Goal: Communication & Community: Answer question/provide support

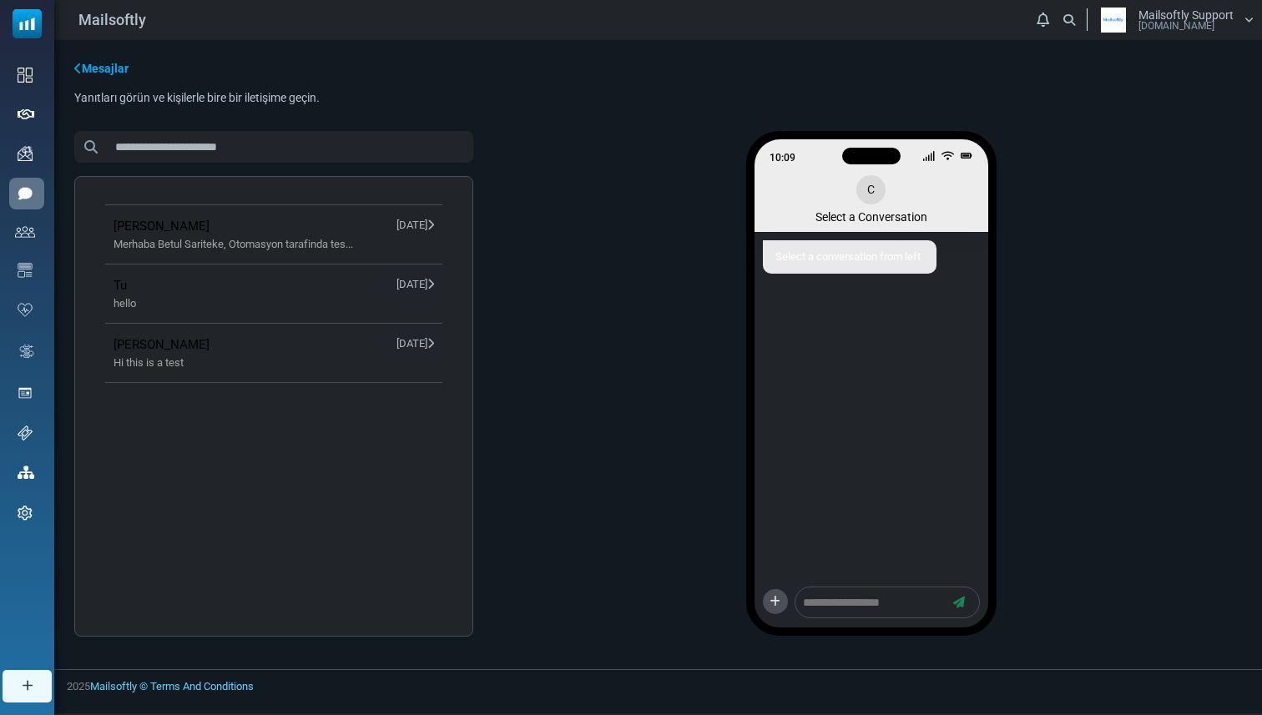
click at [688, 566] on div "10:09 C Select a Conversation Select a conversation from left" at bounding box center [871, 390] width 742 height 518
click at [701, 221] on div "10:09 C Select a Conversation Select a conversation from left" at bounding box center [871, 390] width 742 height 518
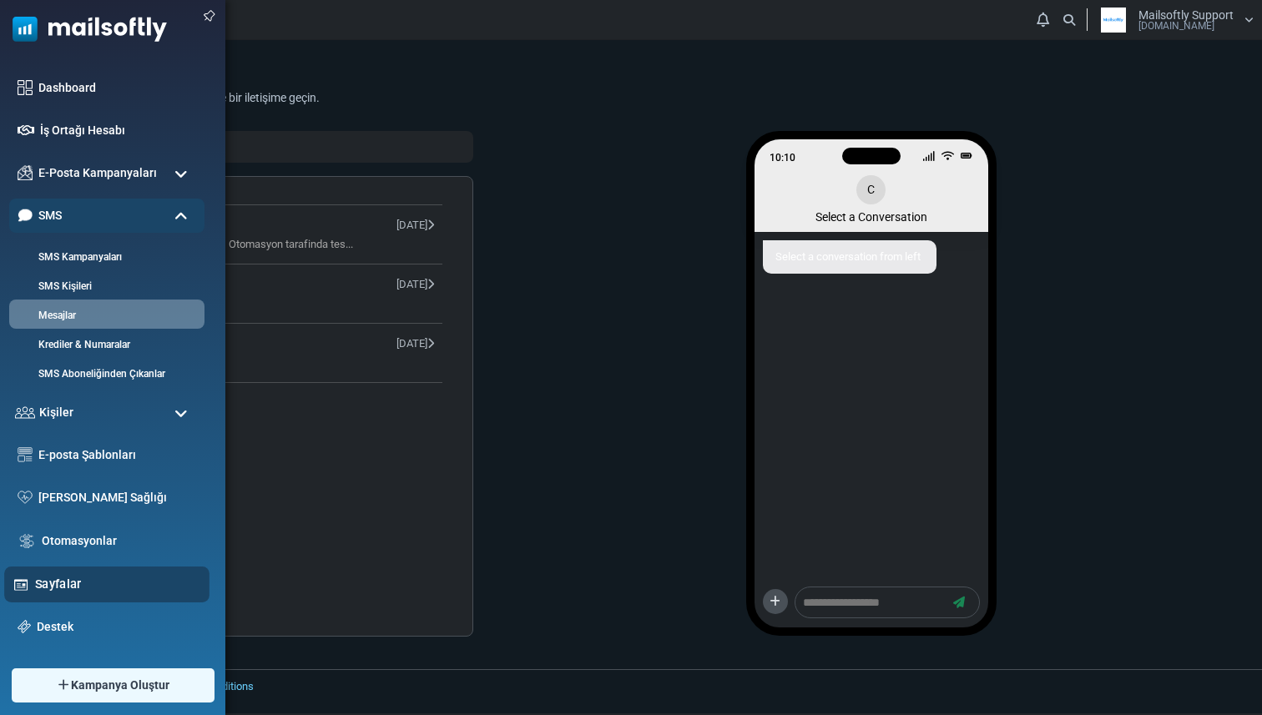
click at [53, 571] on div "Sayfalar" at bounding box center [106, 585] width 205 height 36
click at [53, 574] on div "Sayfalar" at bounding box center [106, 585] width 205 height 36
click at [55, 581] on link "Sayfalar" at bounding box center [117, 584] width 165 height 18
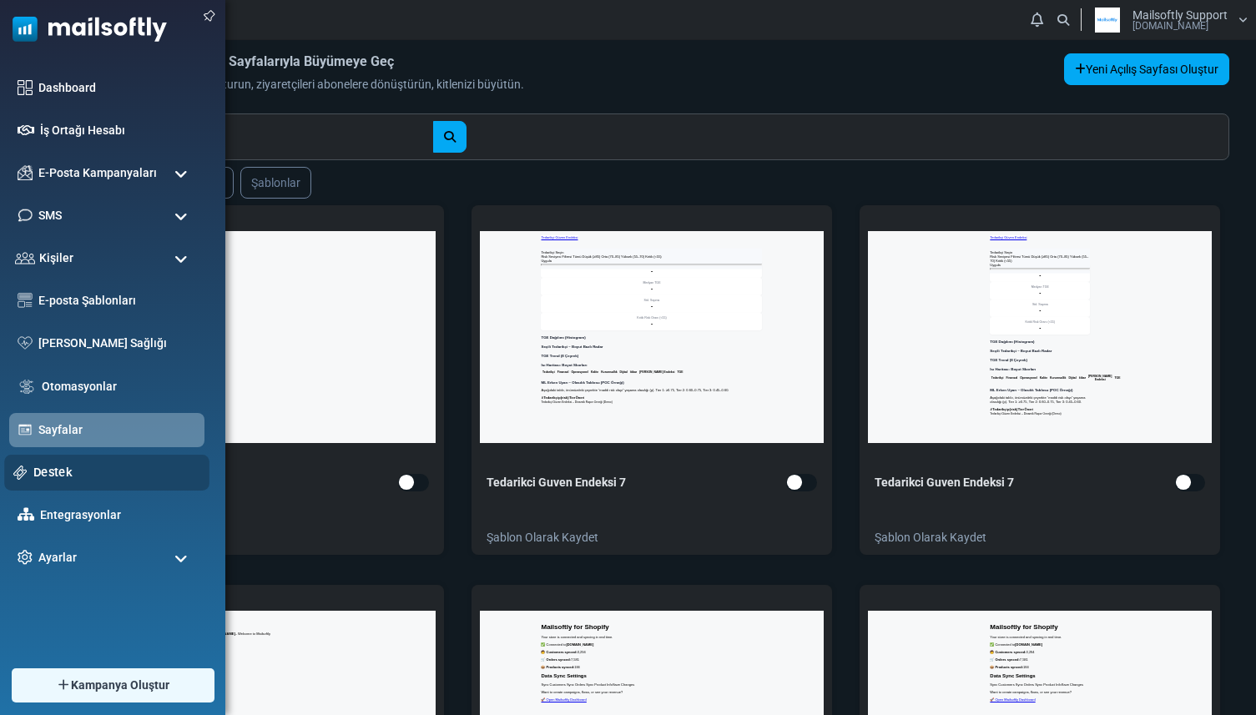
click at [45, 468] on link "Destek" at bounding box center [116, 472] width 167 height 18
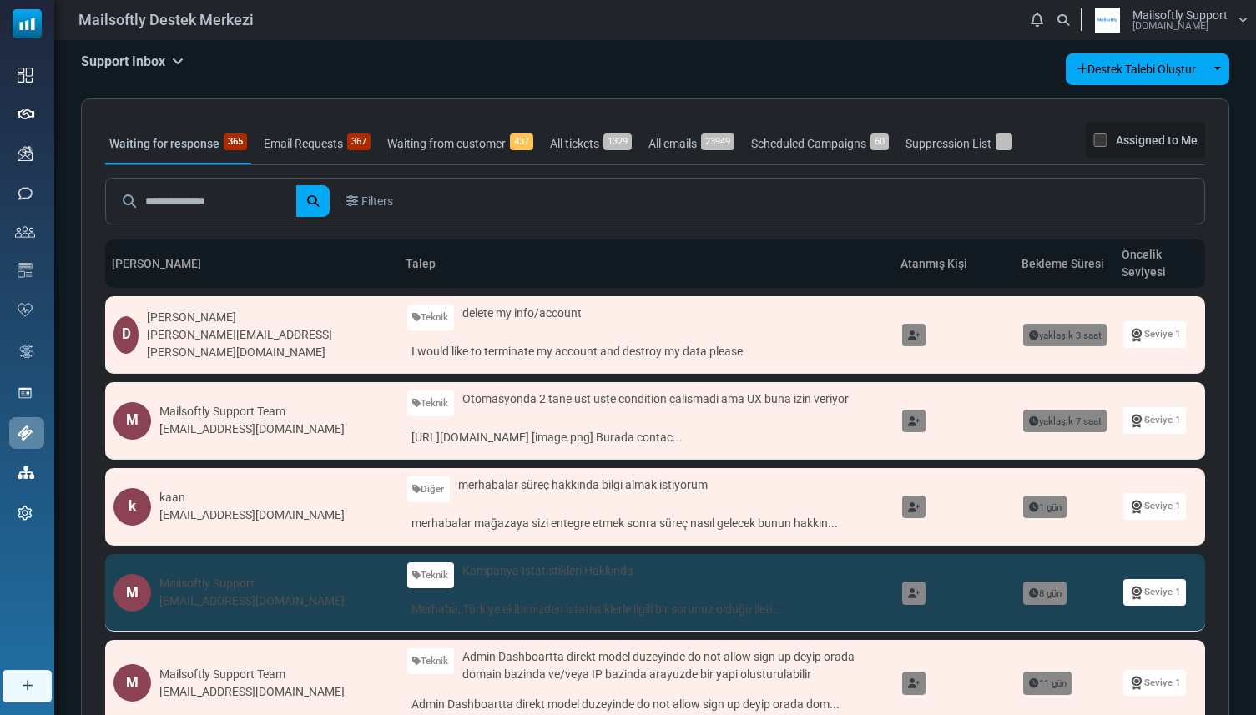
click at [249, 81] on div "Support Inbox Support Inbox User Dashboard Control Panel App Announcements Iden…" at bounding box center [655, 69] width 1149 height 32
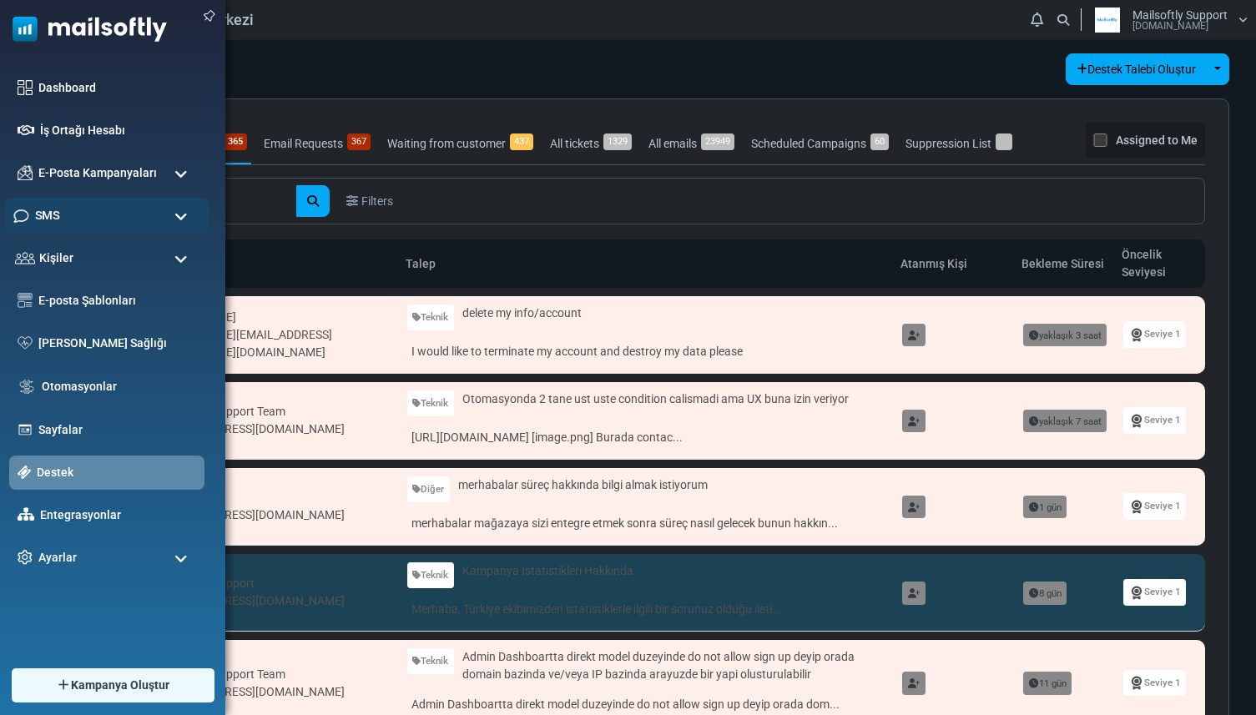
click at [53, 210] on span "SMS" at bounding box center [47, 215] width 24 height 18
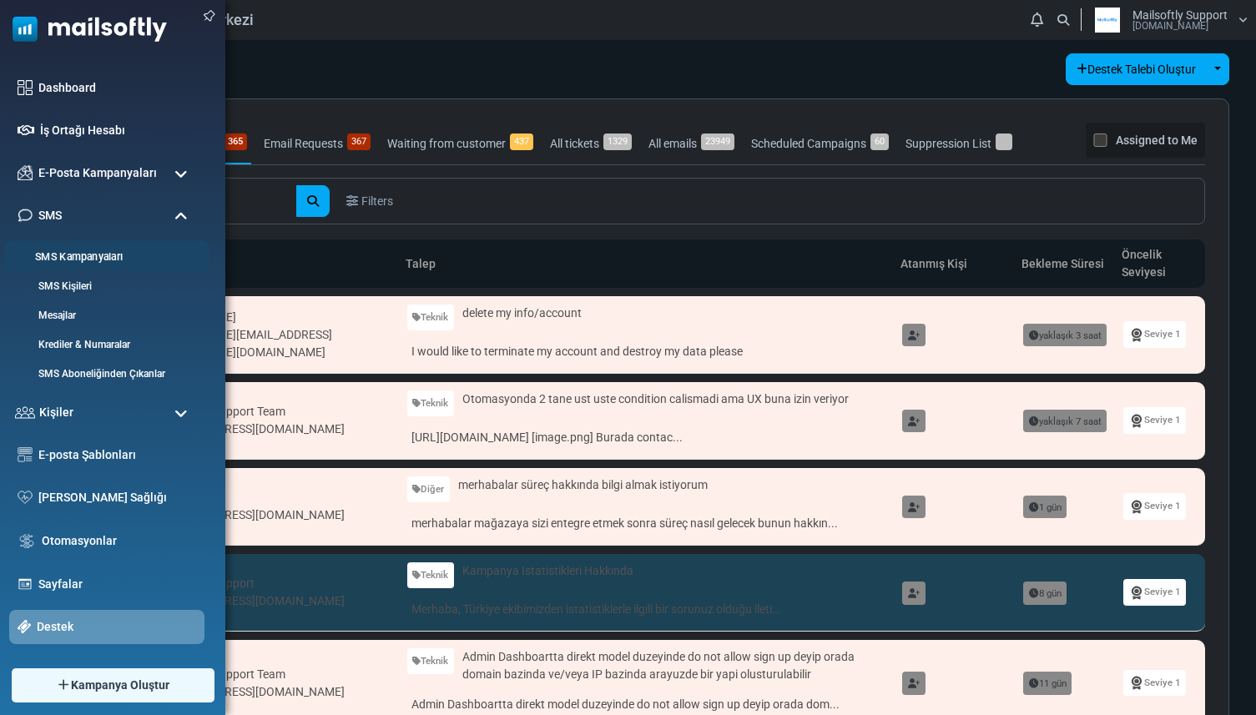
click at [47, 251] on link "SMS Kampanyaları" at bounding box center [104, 258] width 200 height 16
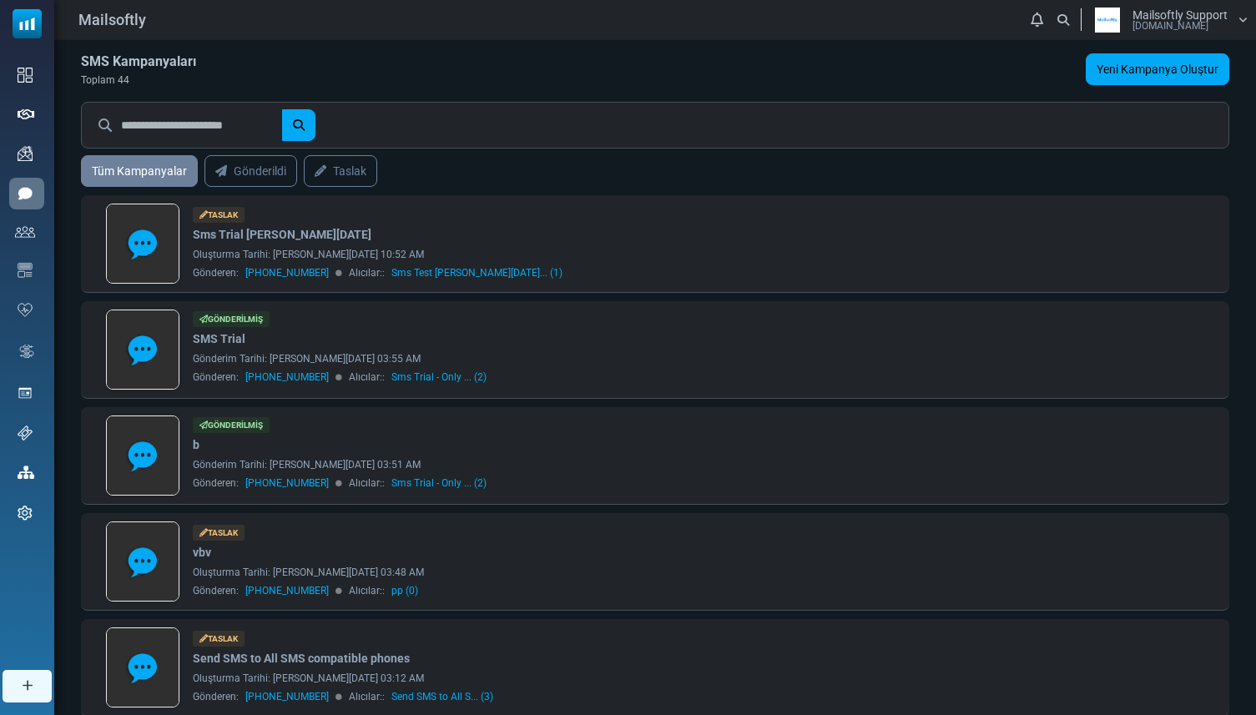
click at [392, 77] on div "SMS Kampanyaları Toplam 44 Yeni Kampanya Oluştur" at bounding box center [655, 70] width 1149 height 35
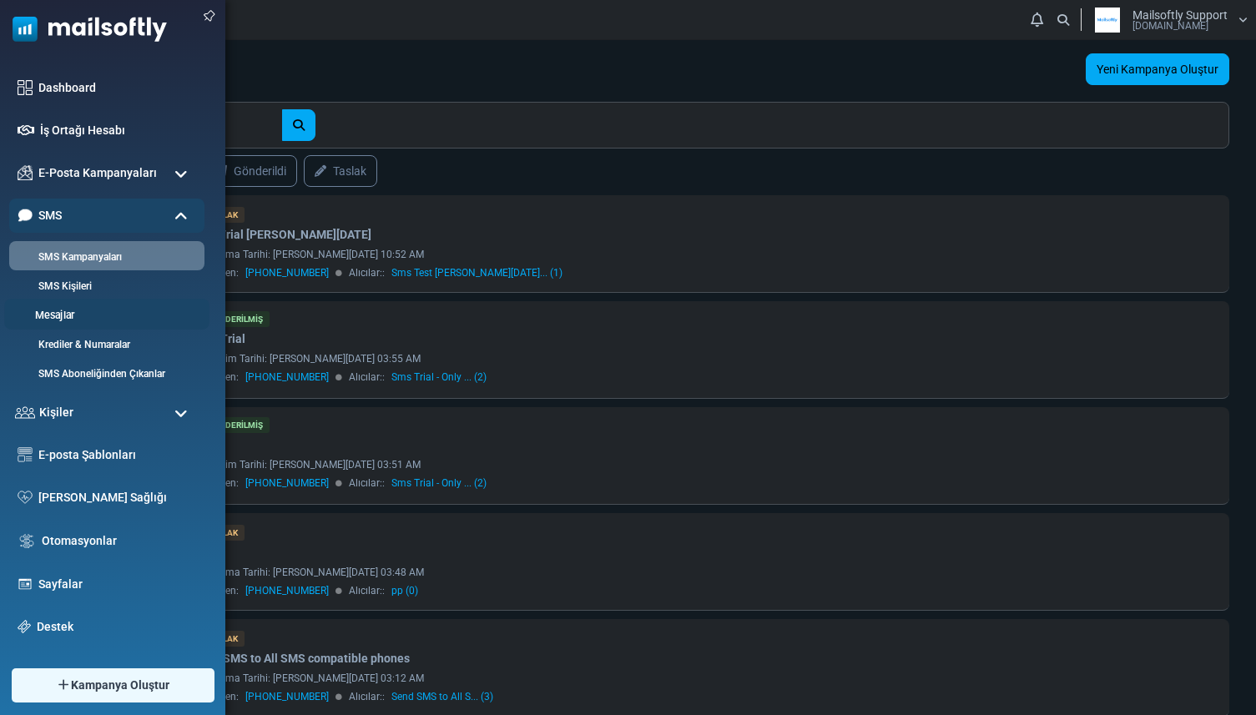
click at [72, 309] on link "Mesajlar" at bounding box center [104, 316] width 200 height 16
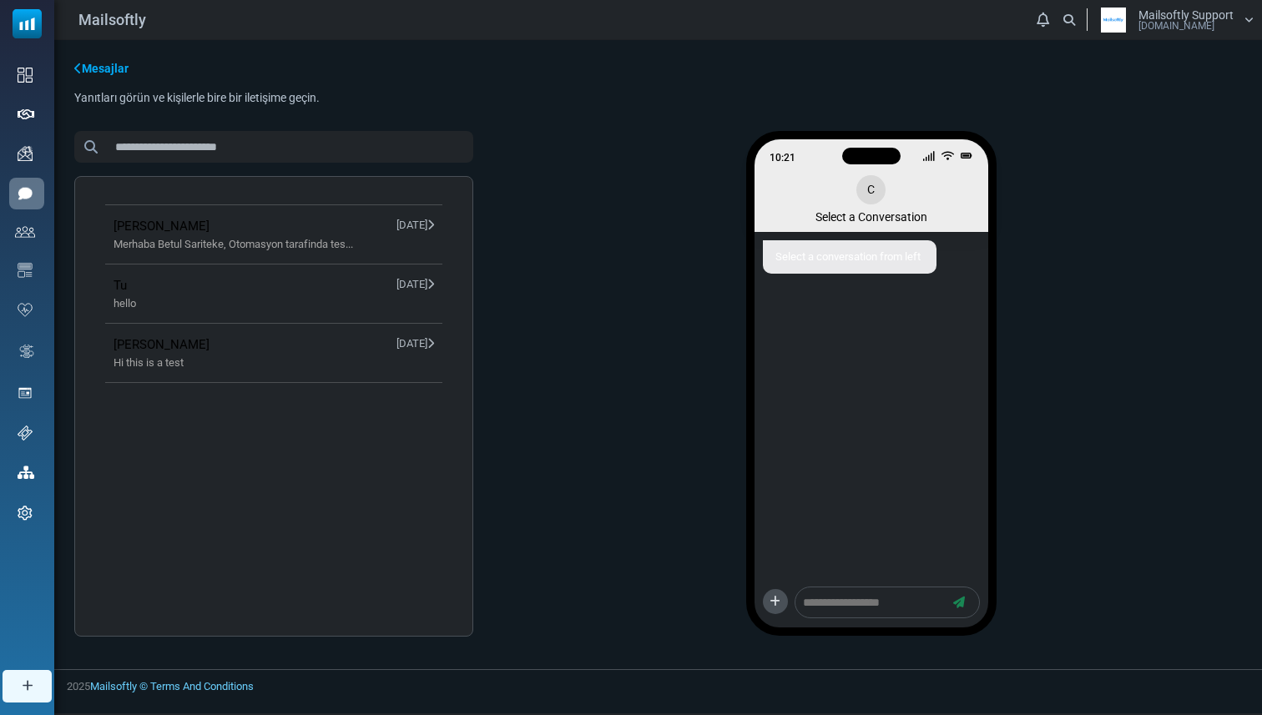
click at [827, 254] on div "Select a conversation from left" at bounding box center [850, 256] width 174 height 33
click at [816, 285] on div "Select a conversation from left" at bounding box center [872, 409] width 234 height 355
click at [729, 548] on div "10:25 C Select a Conversation Select a conversation from left" at bounding box center [871, 390] width 742 height 518
